Goal: Task Accomplishment & Management: Use online tool/utility

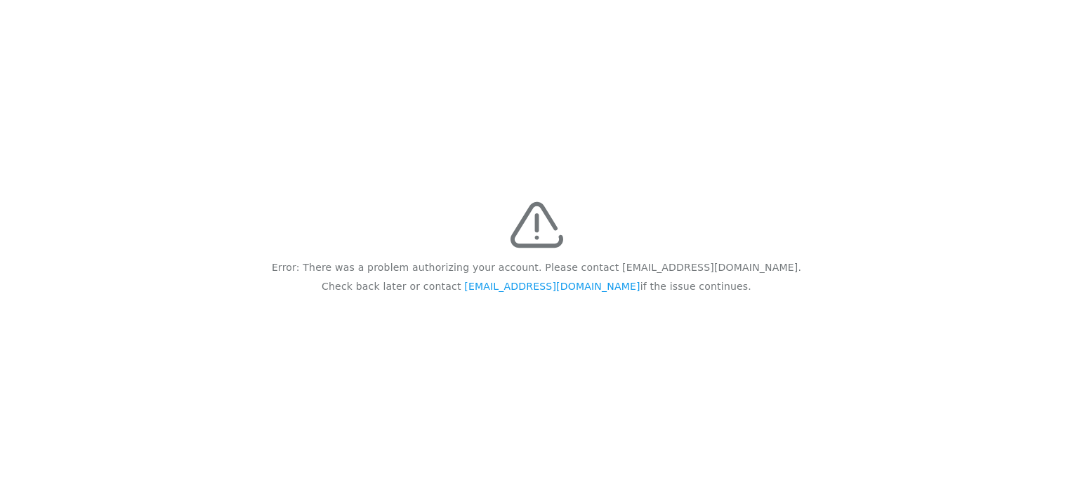
click at [213, 397] on div "Error: There was a problem authorizing your account. Please contact feedback@re…" at bounding box center [536, 247] width 1073 height 494
drag, startPoint x: 960, startPoint y: 117, endPoint x: 956, endPoint y: 108, distance: 9.1
click at [960, 115] on div "Error: There was a problem authorizing your account. Please contact feedback@re…" at bounding box center [536, 247] width 1073 height 494
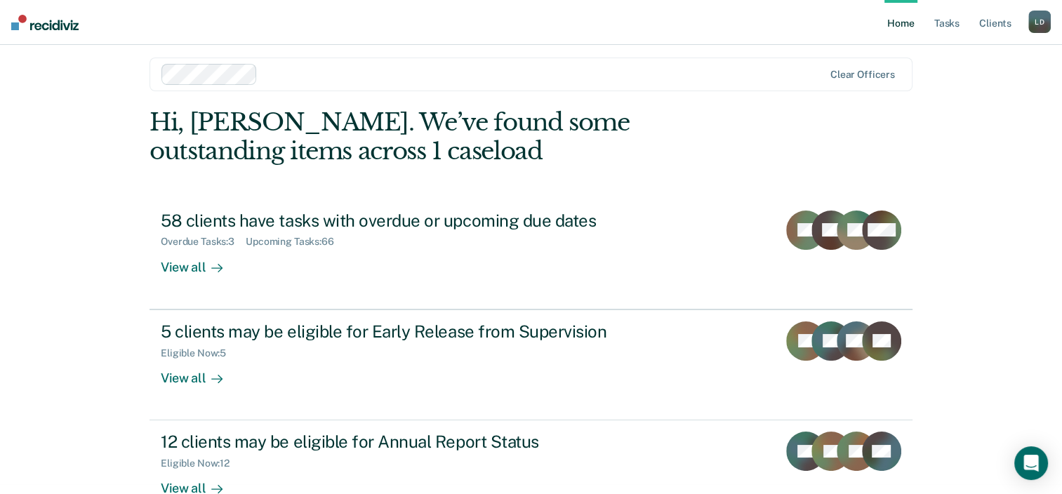
scroll to position [46, 0]
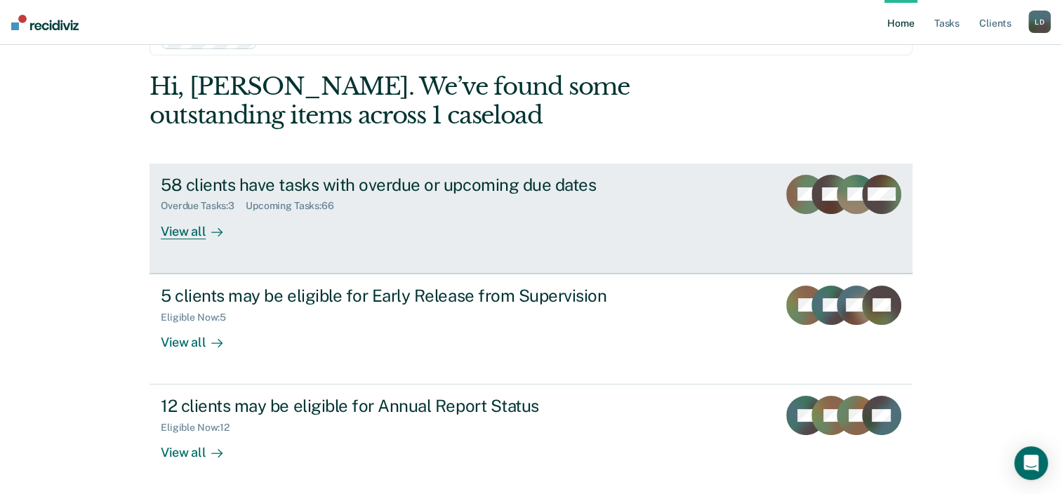
click at [173, 233] on div "View all" at bounding box center [200, 225] width 79 height 27
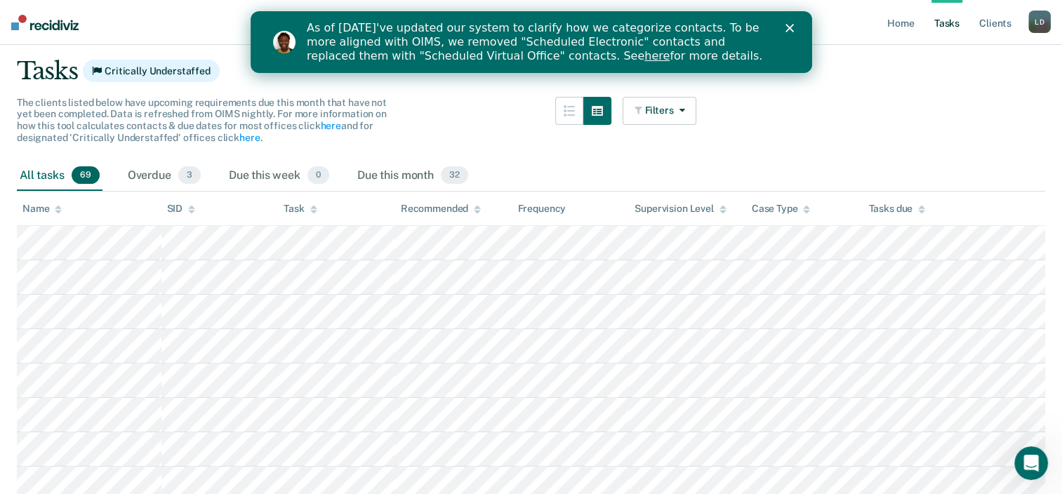
scroll to position [72, 0]
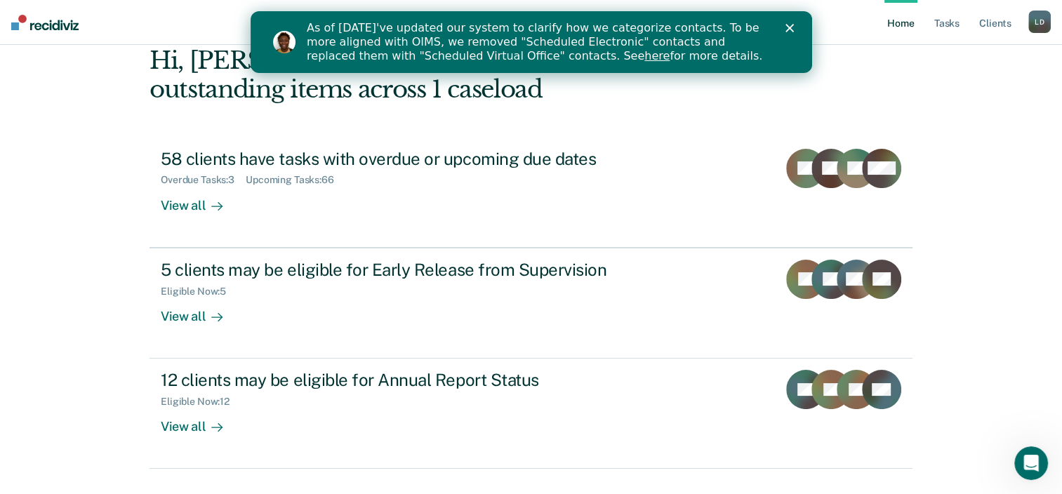
scroll to position [46, 0]
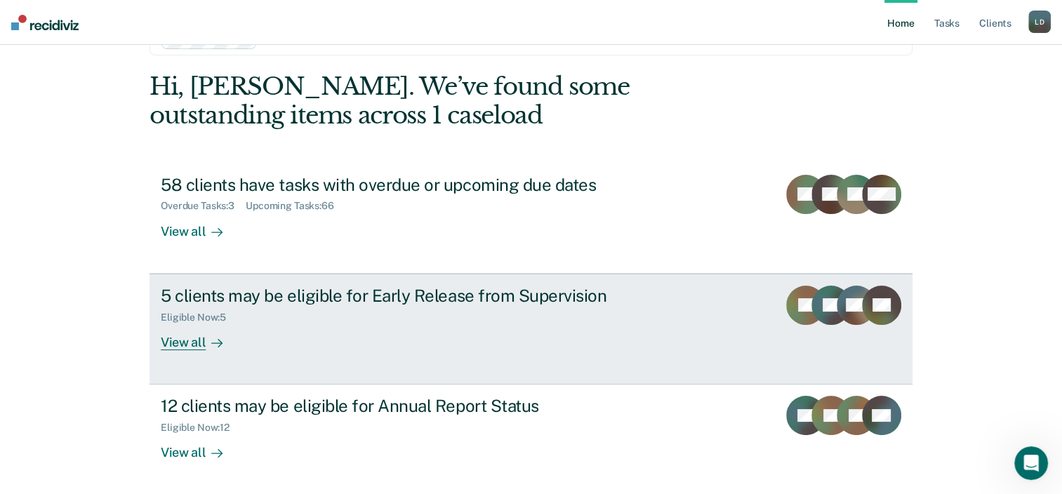
click at [180, 343] on div "View all" at bounding box center [200, 336] width 79 height 27
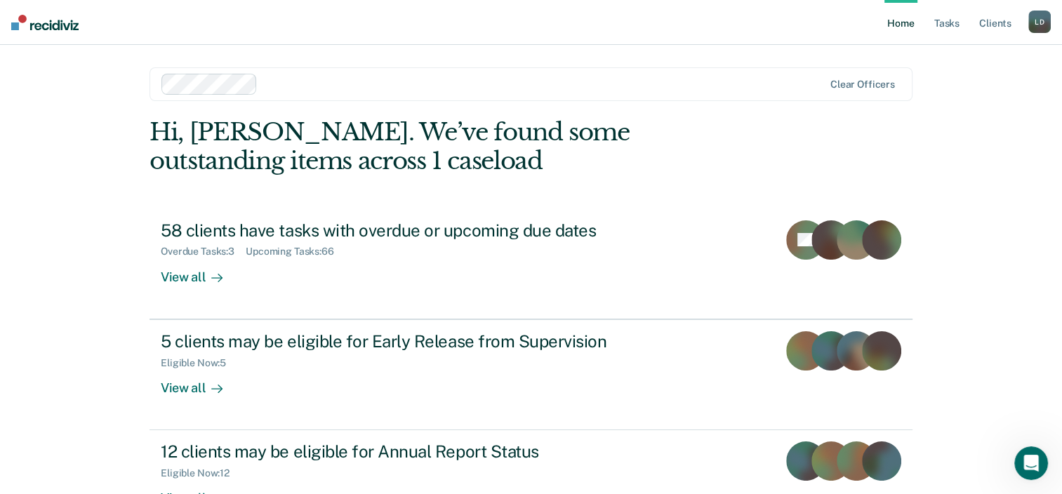
scroll to position [46, 0]
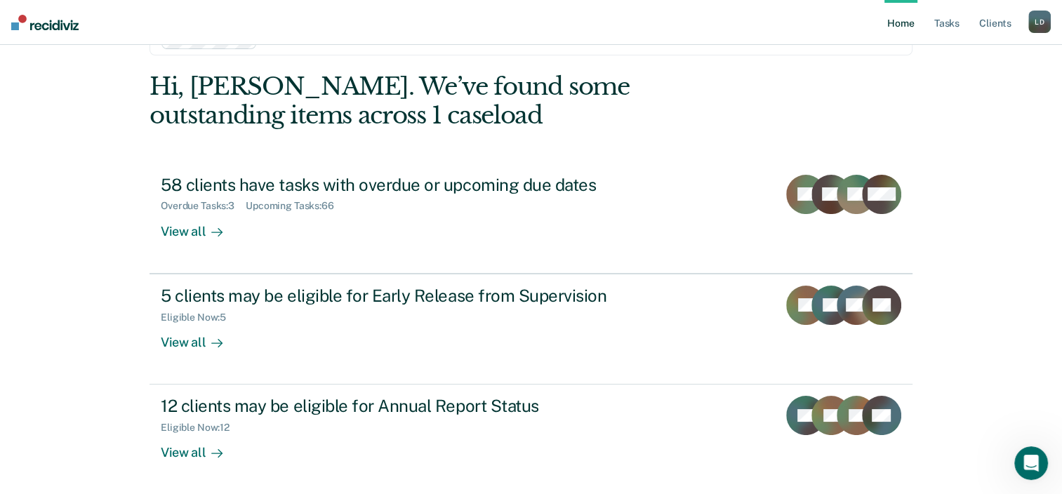
drag, startPoint x: 1037, startPoint y: 317, endPoint x: 1032, endPoint y: 328, distance: 11.9
click at [1037, 320] on div "Home Tasks Client s [PERSON_NAME] [PERSON_NAME] Profile How it works Log Out Cl…" at bounding box center [531, 252] width 1062 height 597
